Goal: Information Seeking & Learning: Learn about a topic

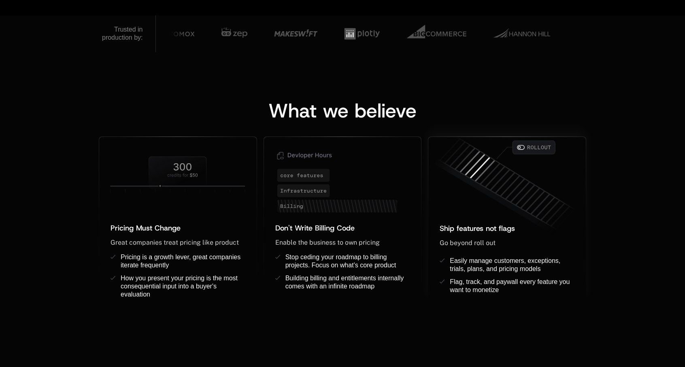
scroll to position [729, 0]
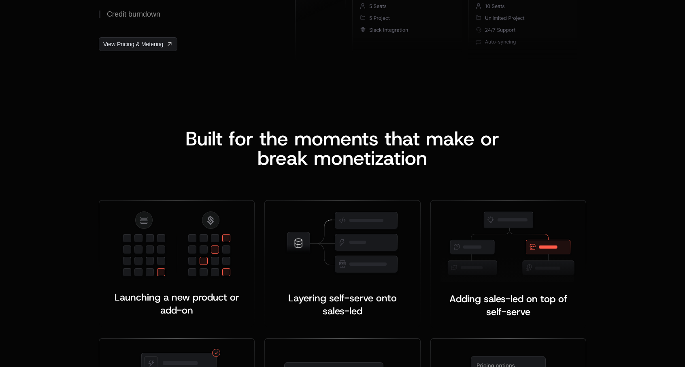
scroll to position [1215, 0]
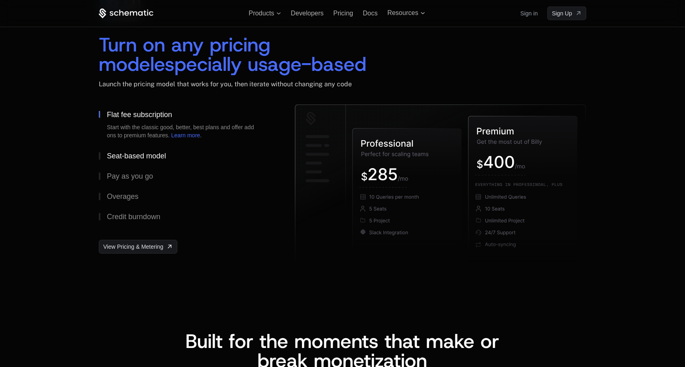
click at [120, 160] on button "Seat-based model" at bounding box center [184, 156] width 170 height 20
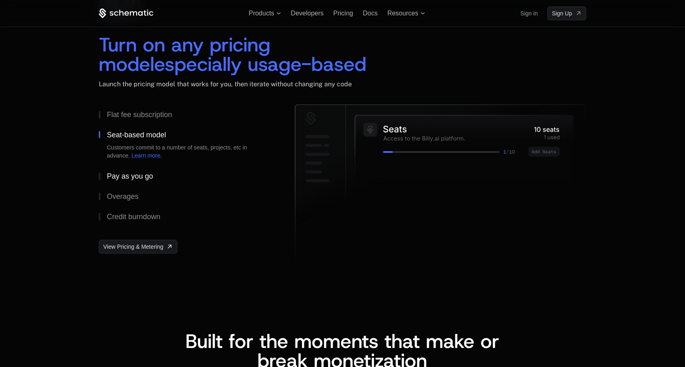
click at [119, 173] on div "Pay as you go" at bounding box center [130, 176] width 46 height 7
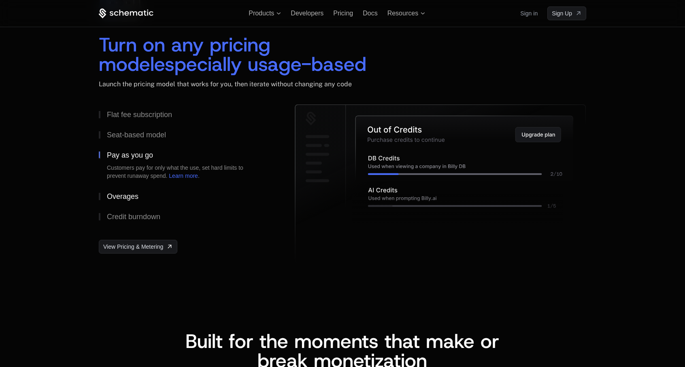
click at [122, 194] on div "Overages" at bounding box center [123, 196] width 32 height 7
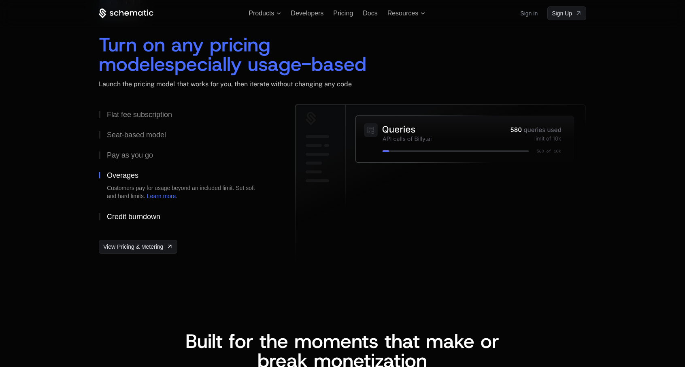
click at [130, 211] on button "Credit burndown" at bounding box center [184, 217] width 170 height 20
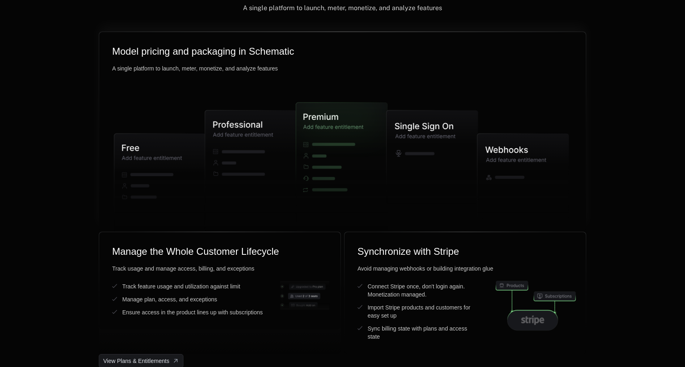
scroll to position [2026, 0]
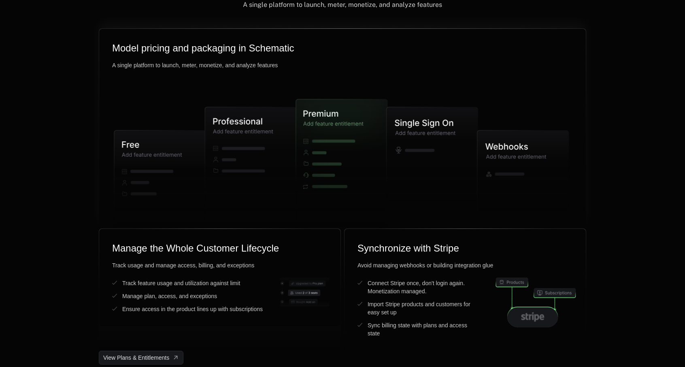
click at [427, 164] on icon at bounding box center [433, 154] width 92 height 94
drag, startPoint x: 382, startPoint y: 149, endPoint x: 206, endPoint y: 149, distance: 175.4
click at [241, 149] on g at bounding box center [341, 165] width 455 height 194
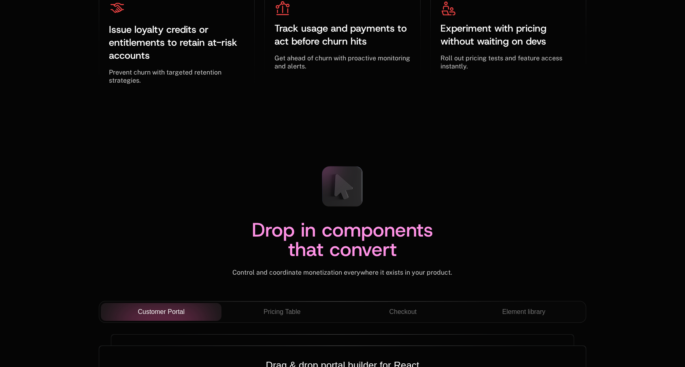
scroll to position [2836, 0]
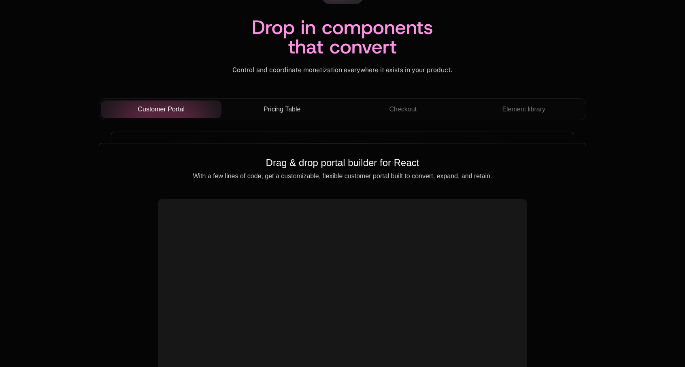
click at [278, 110] on span "Pricing Table" at bounding box center [282, 110] width 37 height 10
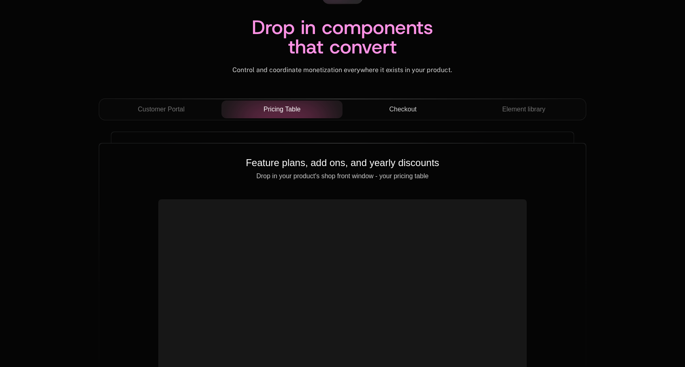
click at [387, 111] on div "Checkout" at bounding box center [403, 110] width 108 height 10
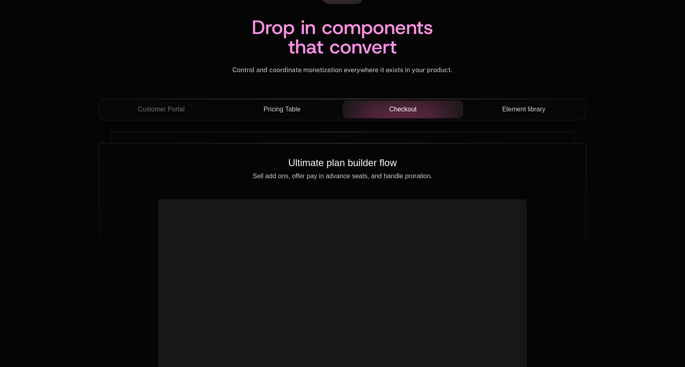
click at [522, 111] on span "Element library" at bounding box center [523, 110] width 43 height 10
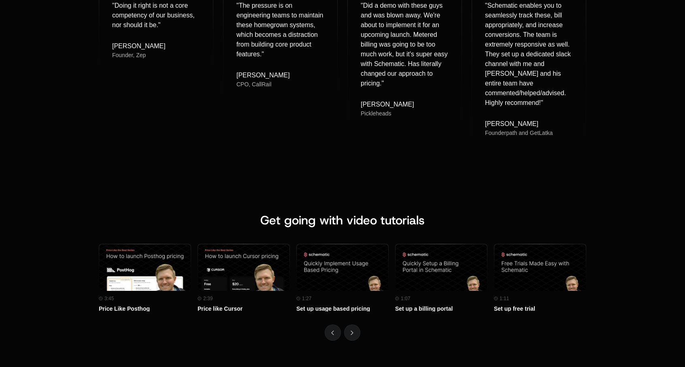
scroll to position [3606, 0]
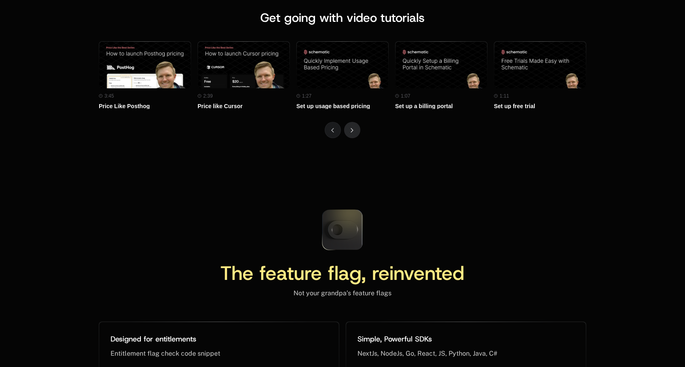
click at [352, 122] on button "Next" at bounding box center [352, 130] width 16 height 16
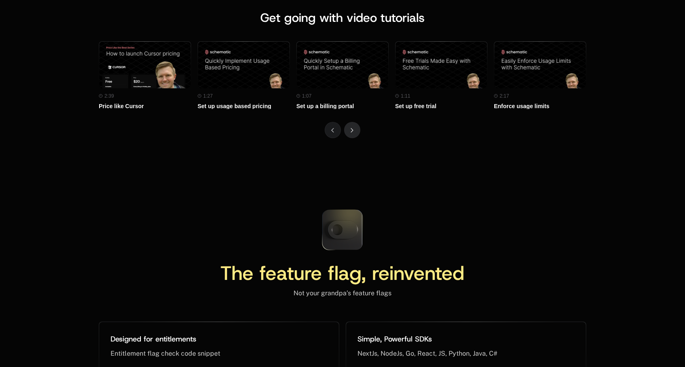
click at [352, 122] on button "Next" at bounding box center [352, 130] width 16 height 16
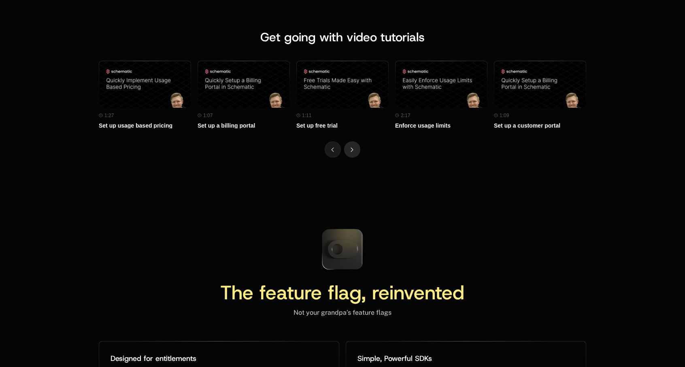
scroll to position [3635, 0]
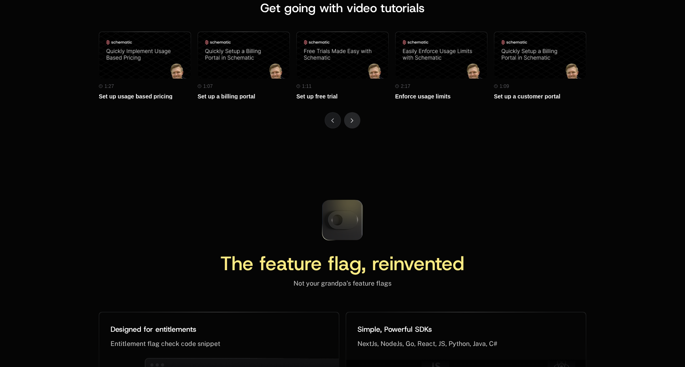
click at [352, 112] on button "Next" at bounding box center [352, 120] width 16 height 16
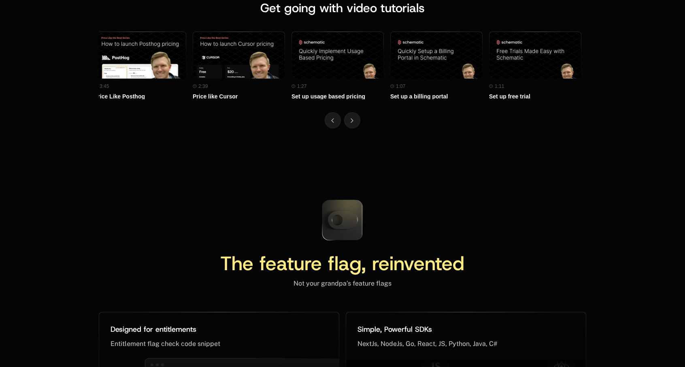
scroll to position [0, 0]
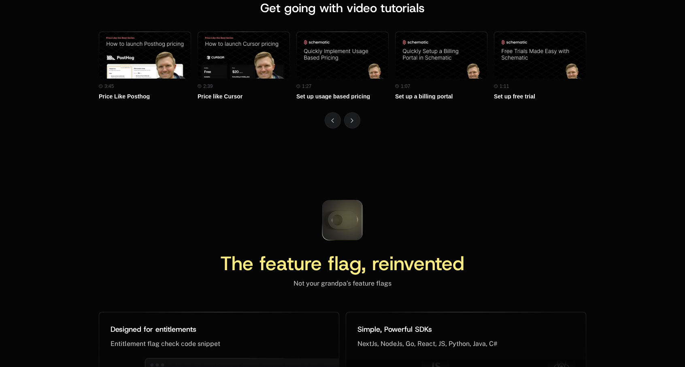
click at [343, 211] on icon at bounding box center [343, 220] width 30 height 18
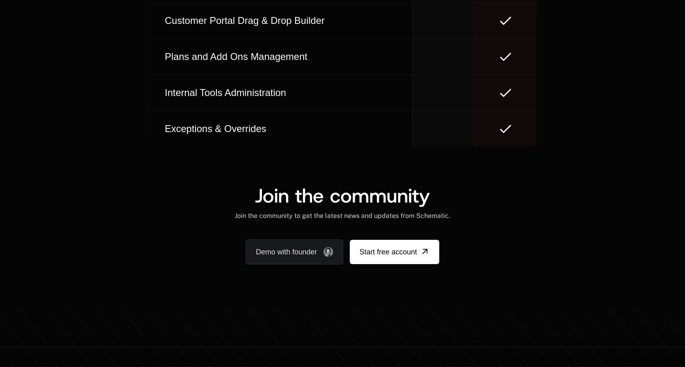
scroll to position [4979, 0]
